Goal: Information Seeking & Learning: Learn about a topic

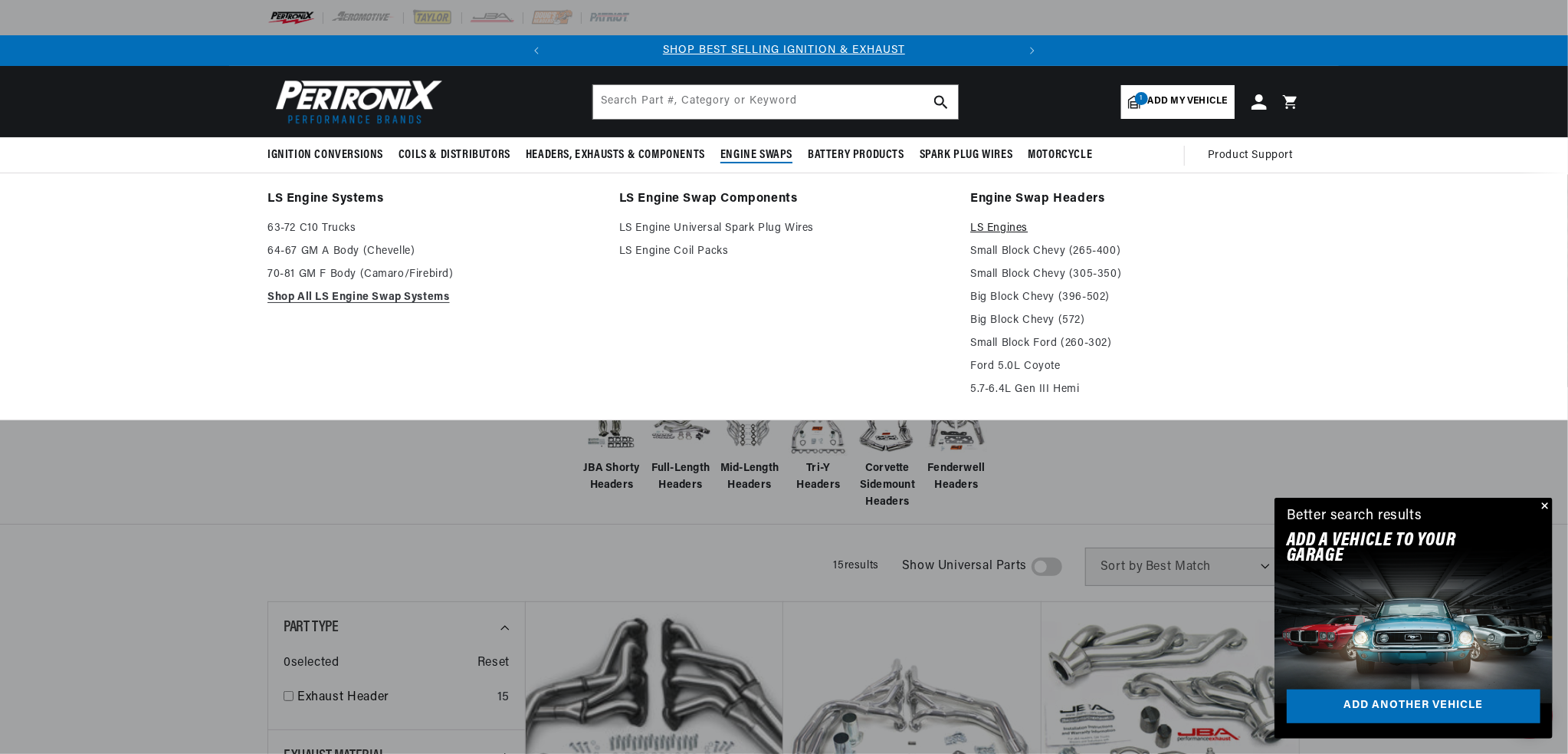
click at [1074, 238] on link "LS Engines" at bounding box center [1135, 228] width 330 height 19
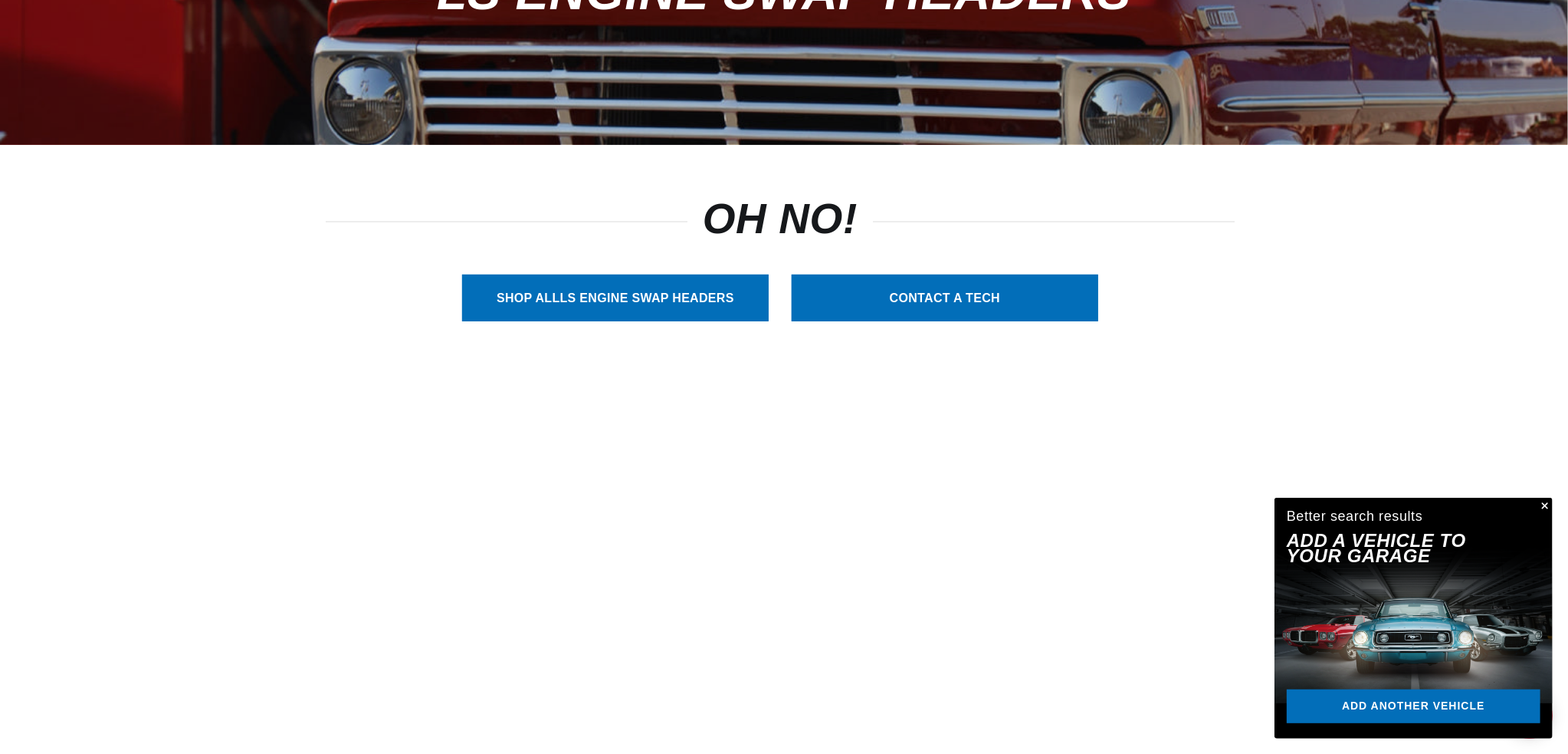
scroll to position [306, 0]
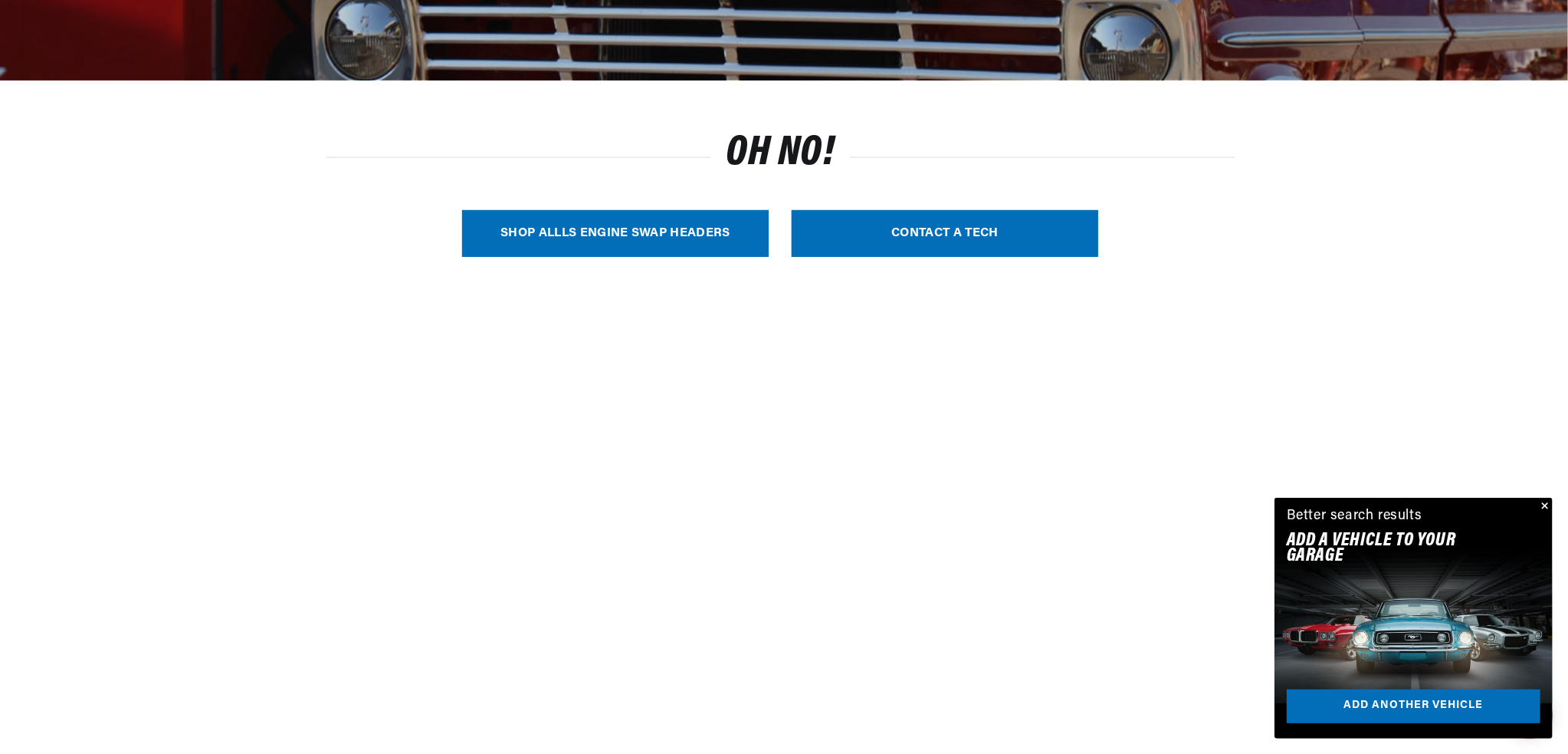
click at [672, 257] on link "SHOP ALL LS Engine Swap Headers" at bounding box center [615, 234] width 306 height 47
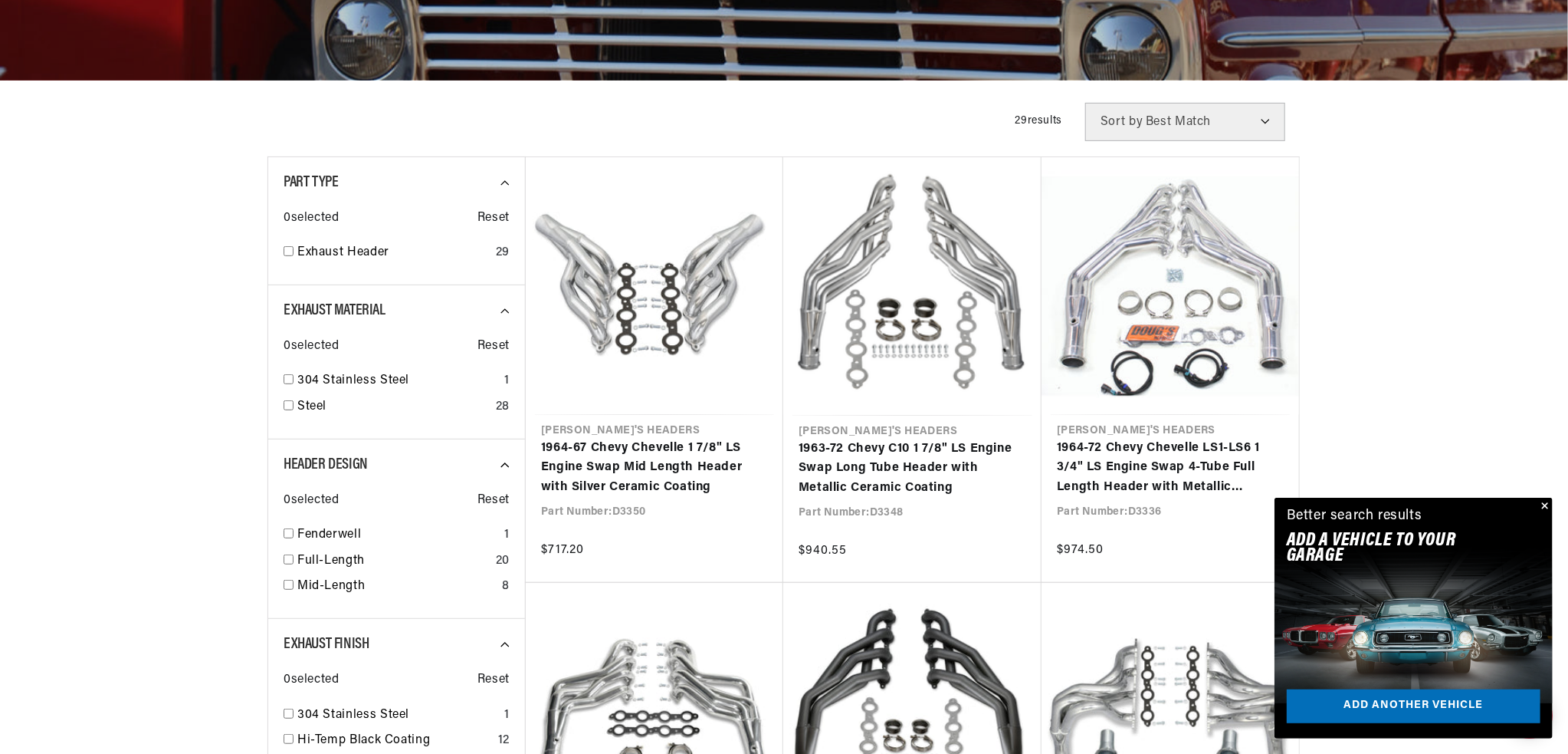
scroll to position [0, 580]
click at [1540, 497] on button "Close" at bounding box center [1543, 506] width 19 height 19
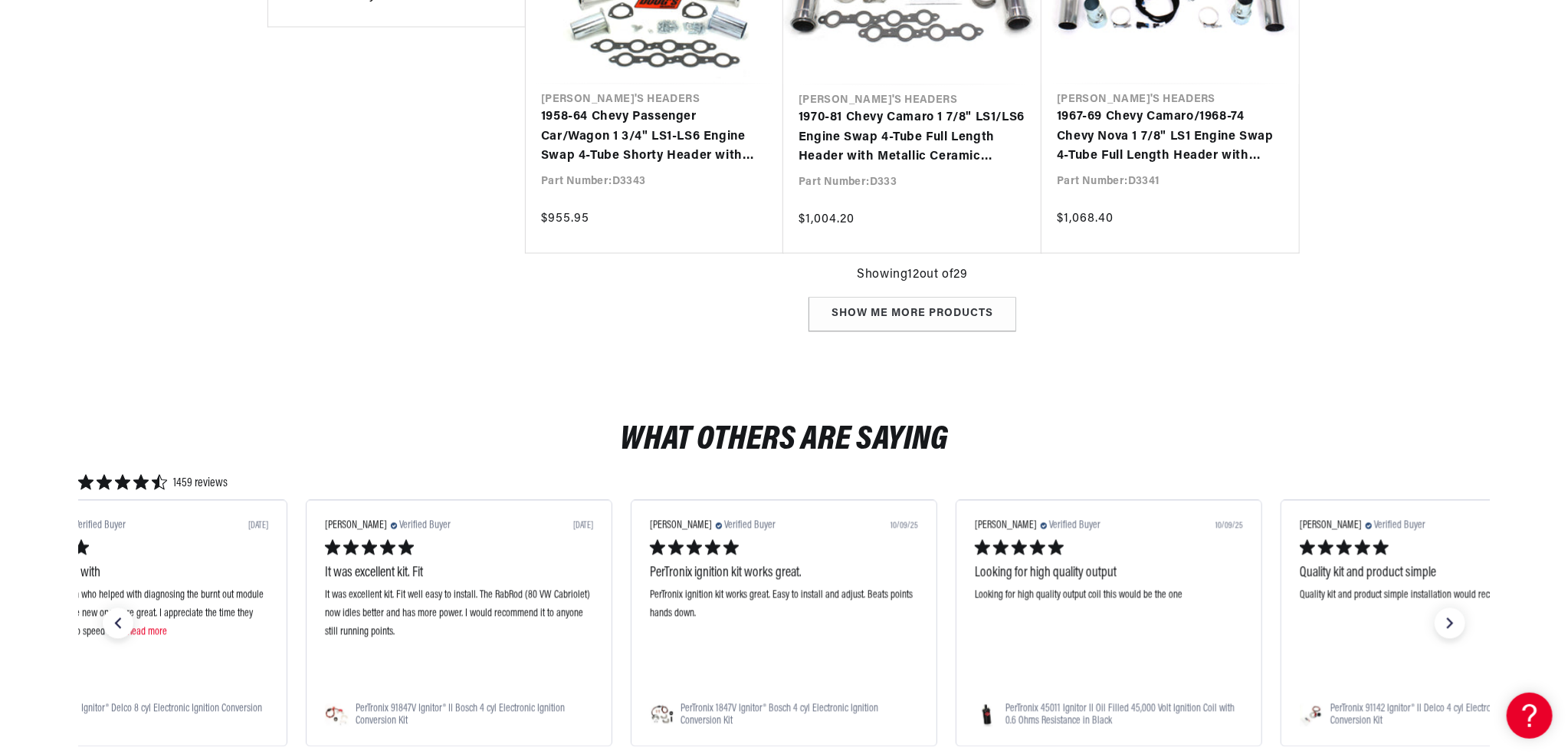
scroll to position [0, 0]
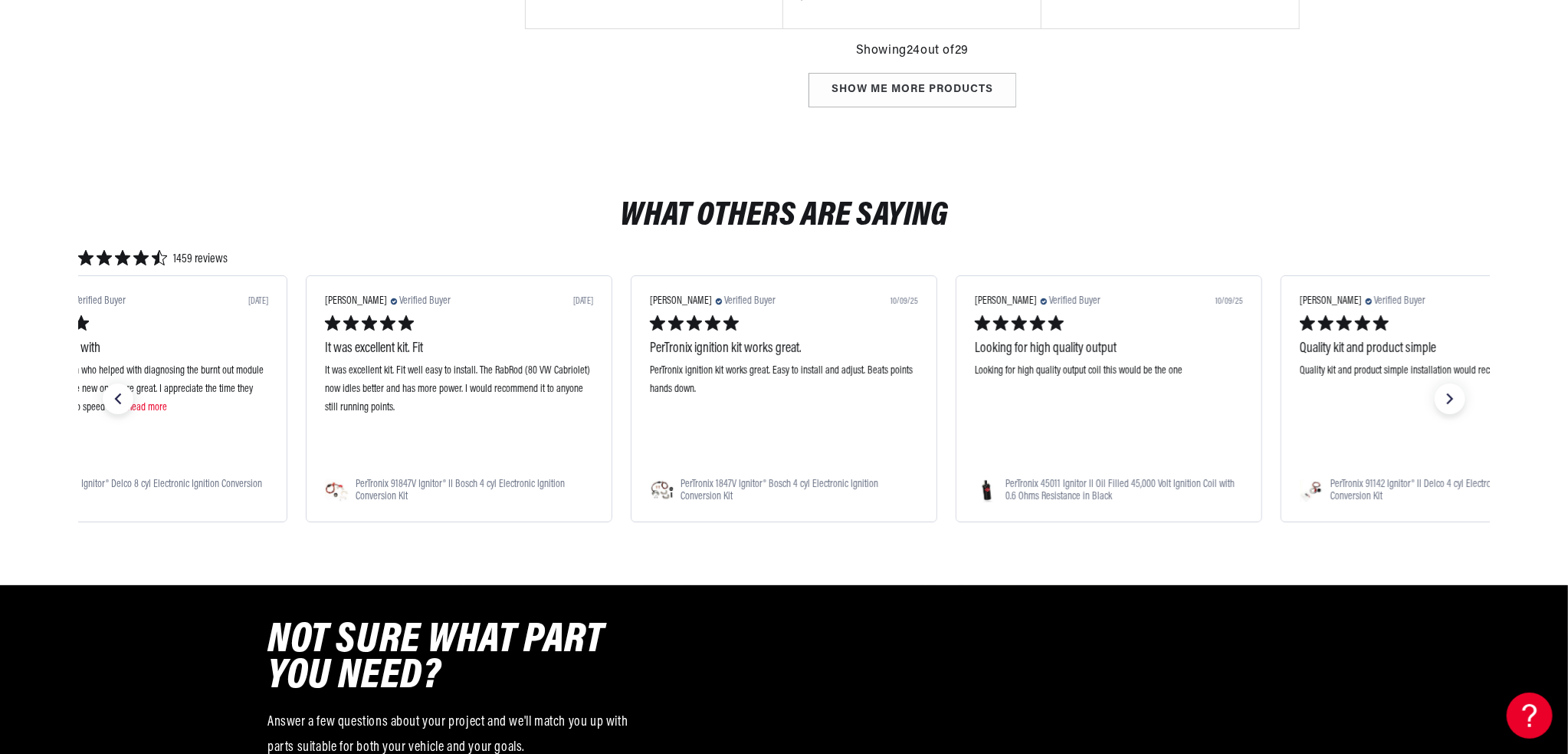
scroll to position [0, 580]
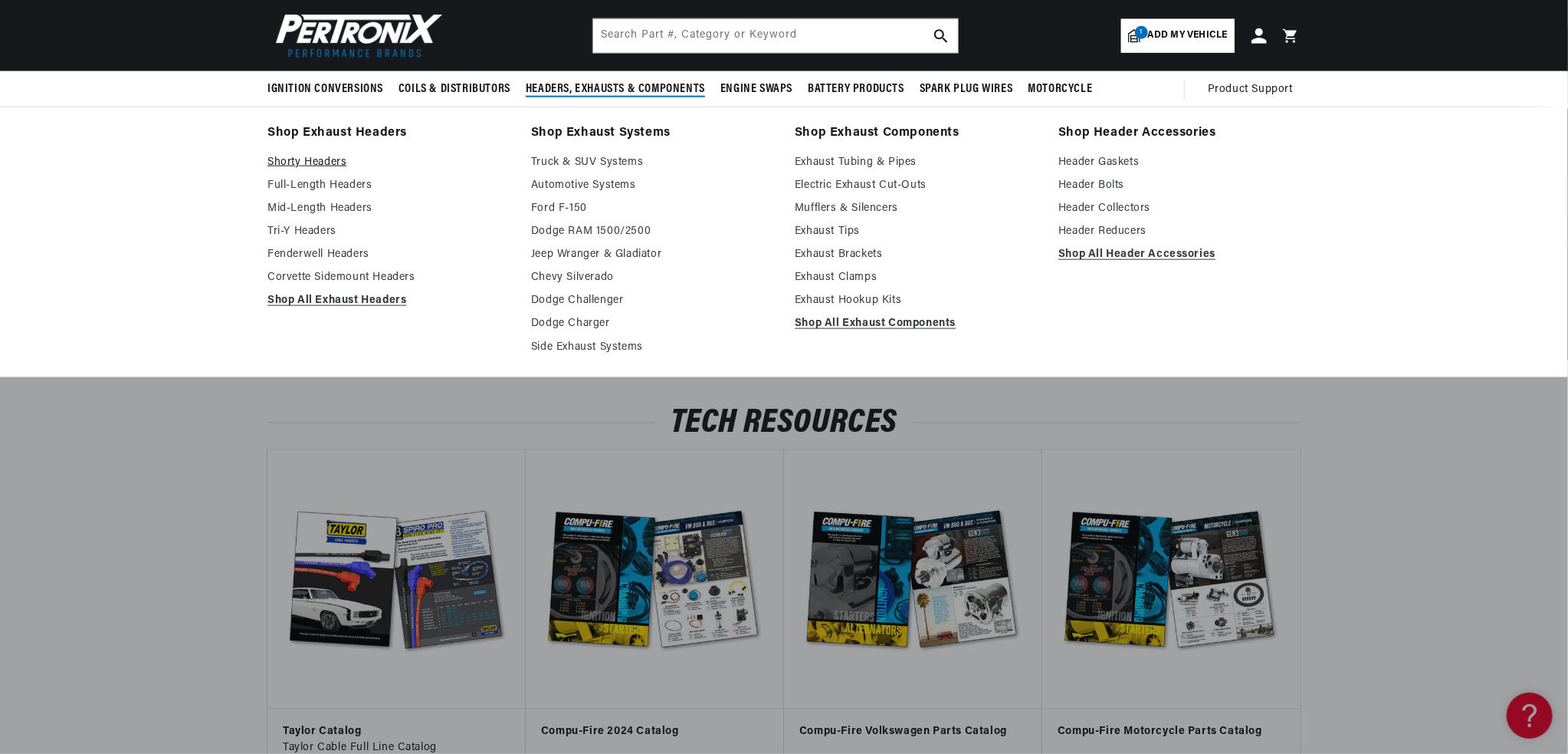
click at [267, 171] on link "Shorty Headers" at bounding box center [388, 162] width 242 height 19
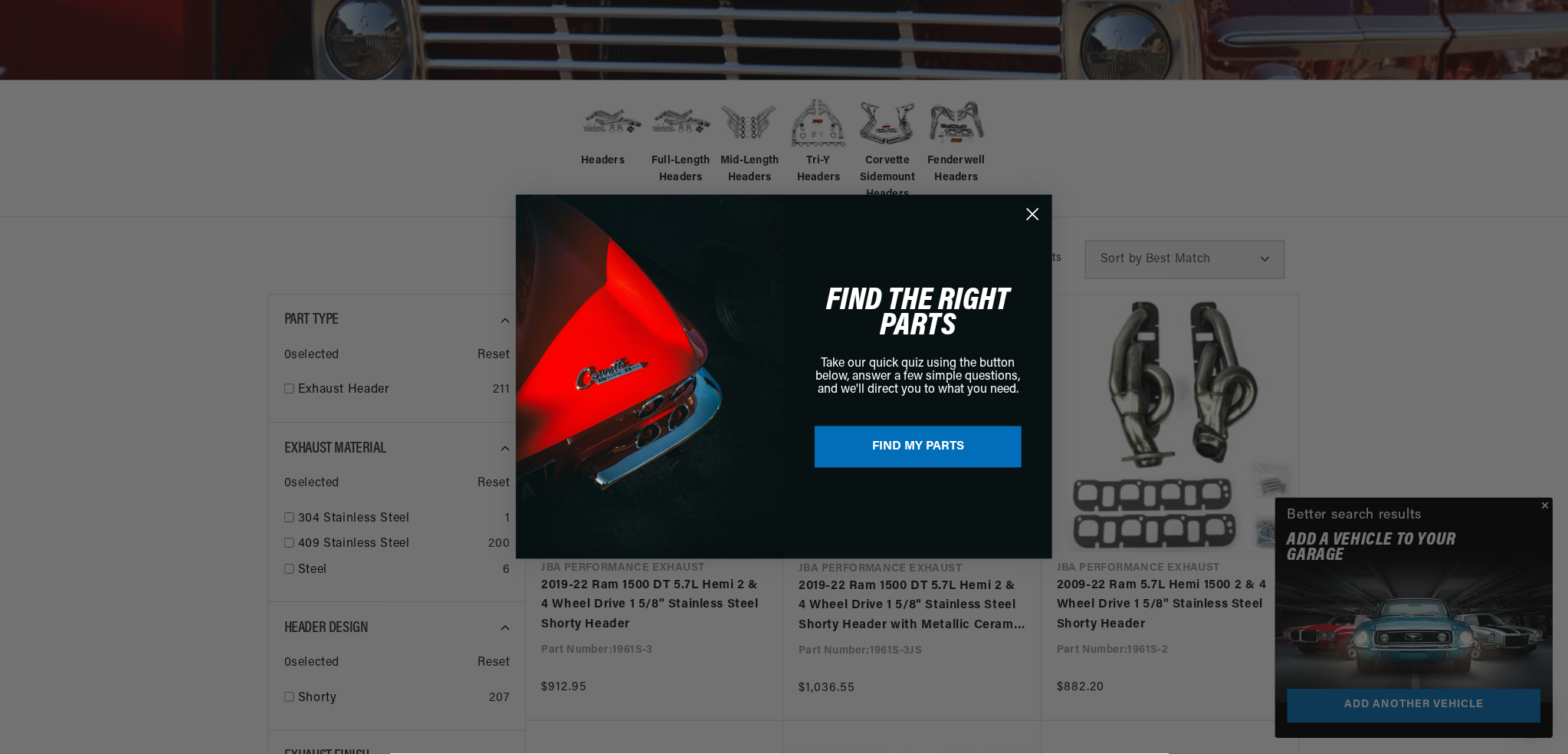
scroll to position [0, 580]
drag, startPoint x: 1030, startPoint y: 212, endPoint x: 1095, endPoint y: 253, distance: 76.9
click at [1033, 214] on icon "Close dialog" at bounding box center [1033, 214] width 11 height 11
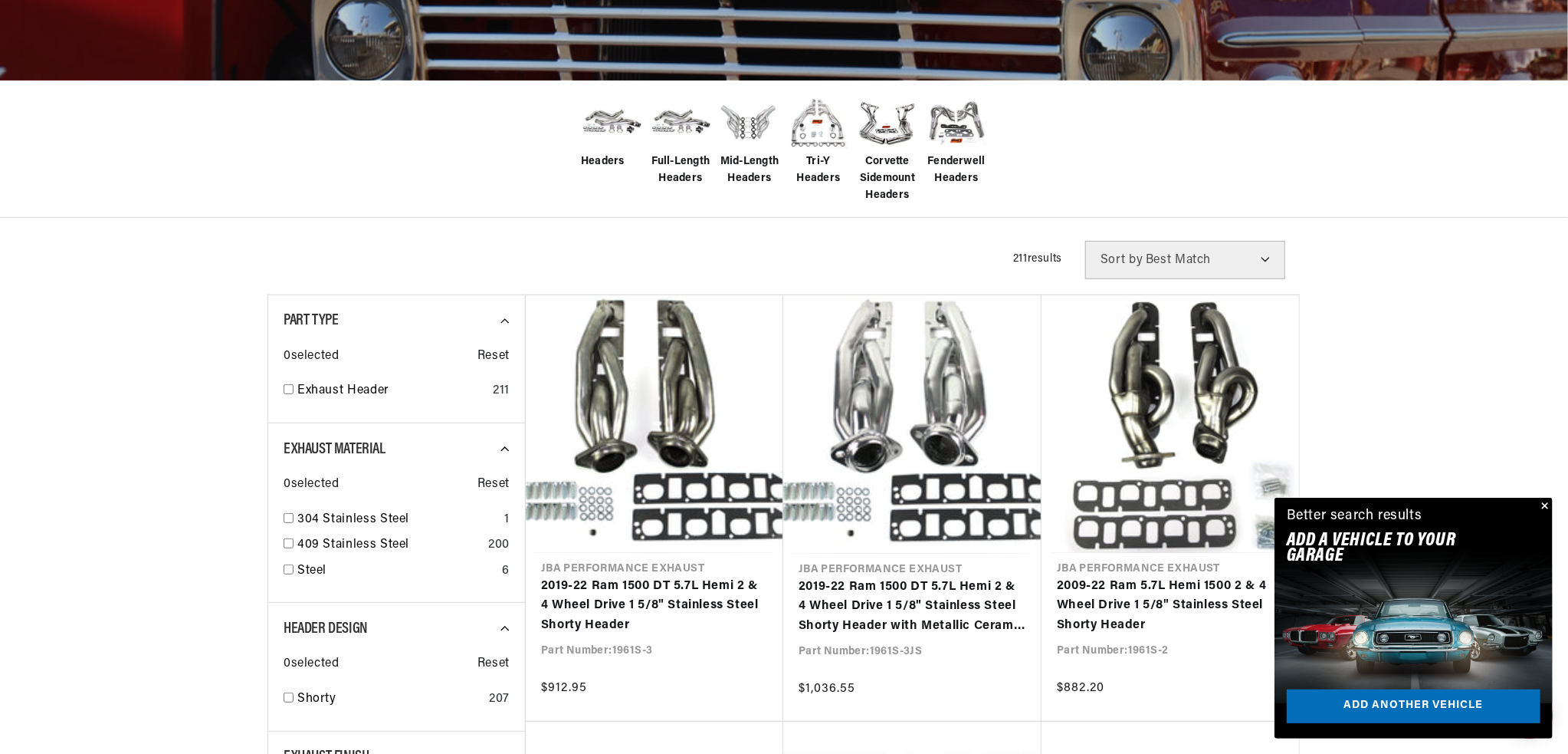
click at [1542, 497] on button "Close" at bounding box center [1543, 506] width 19 height 19
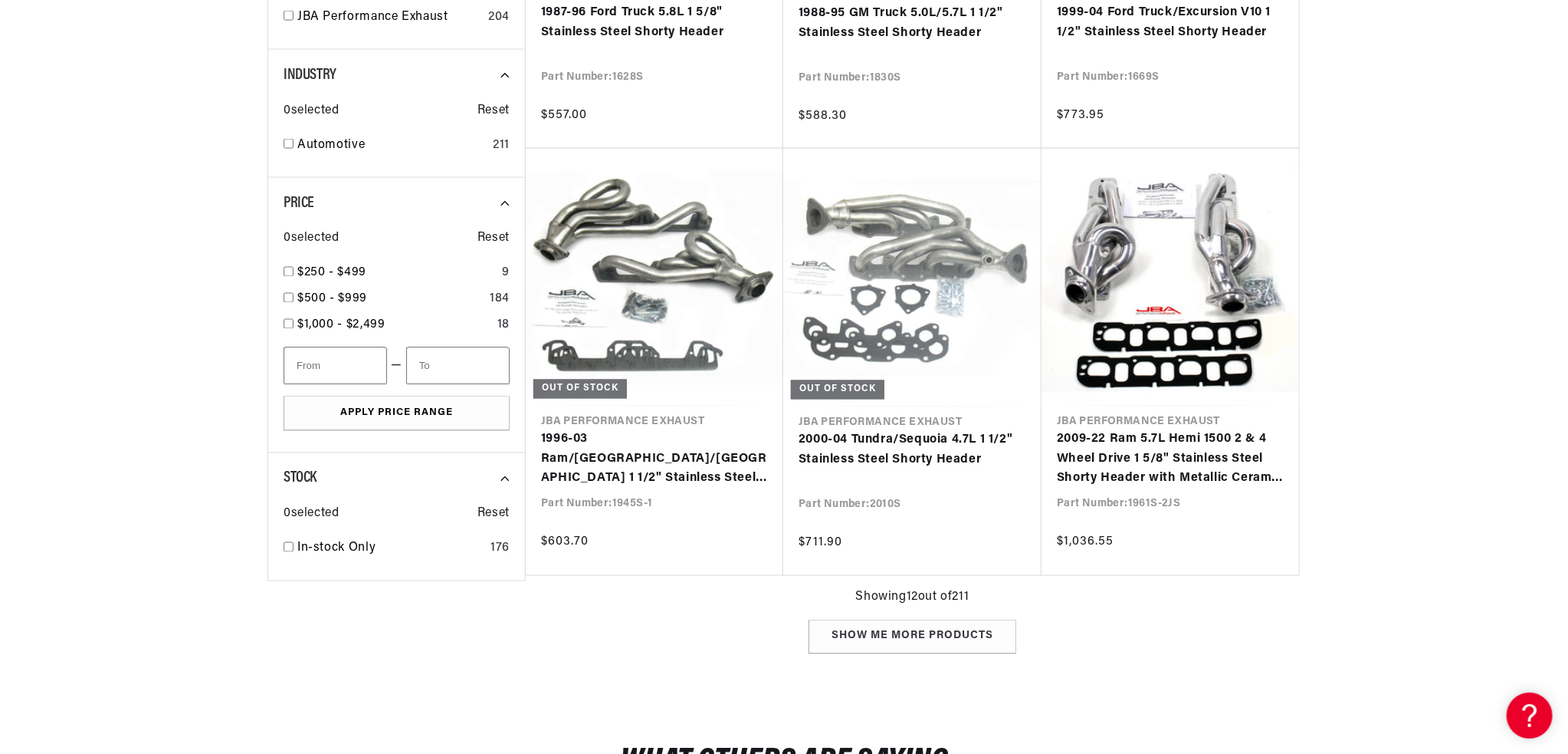
scroll to position [1840, 0]
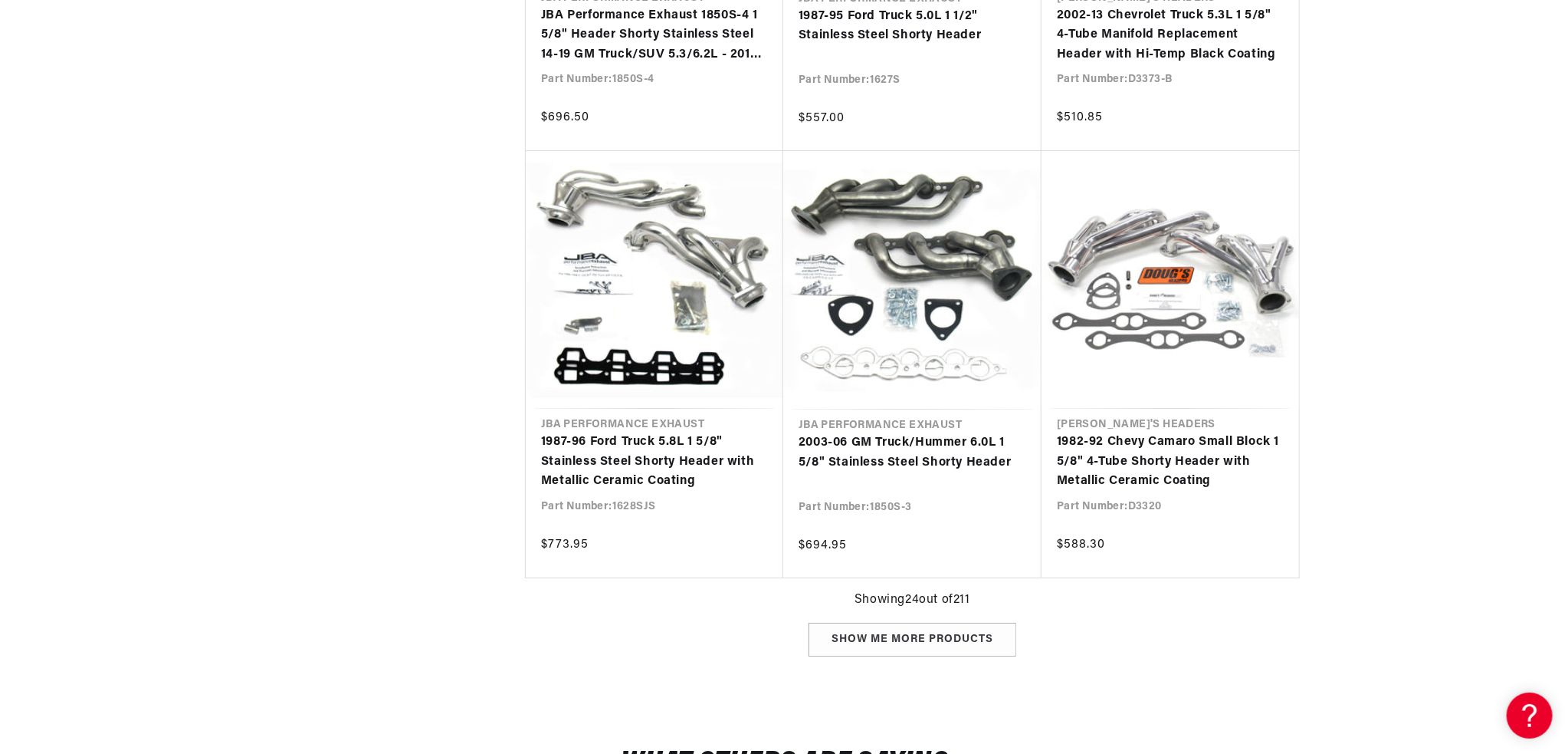
scroll to position [3451, 0]
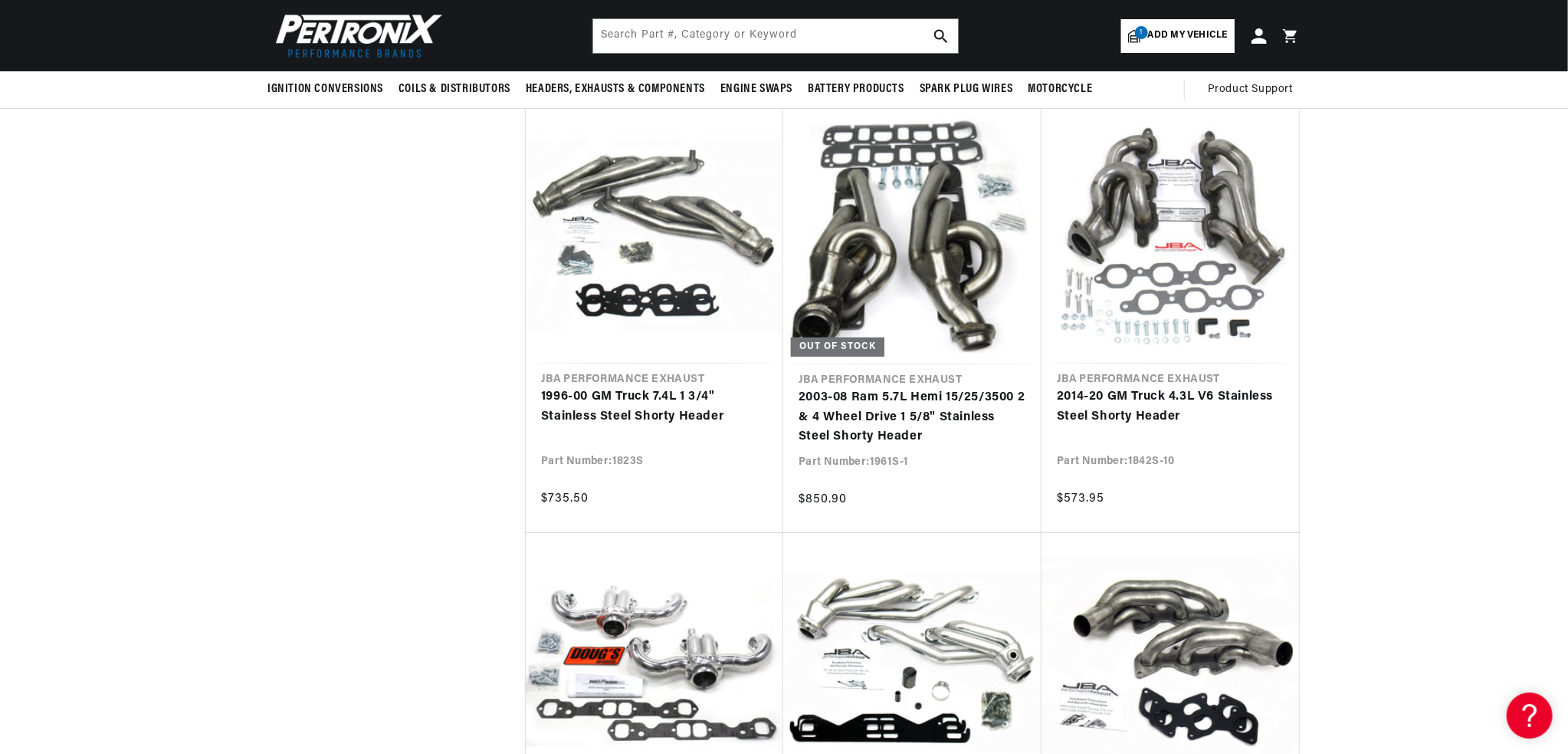
scroll to position [3144, 0]
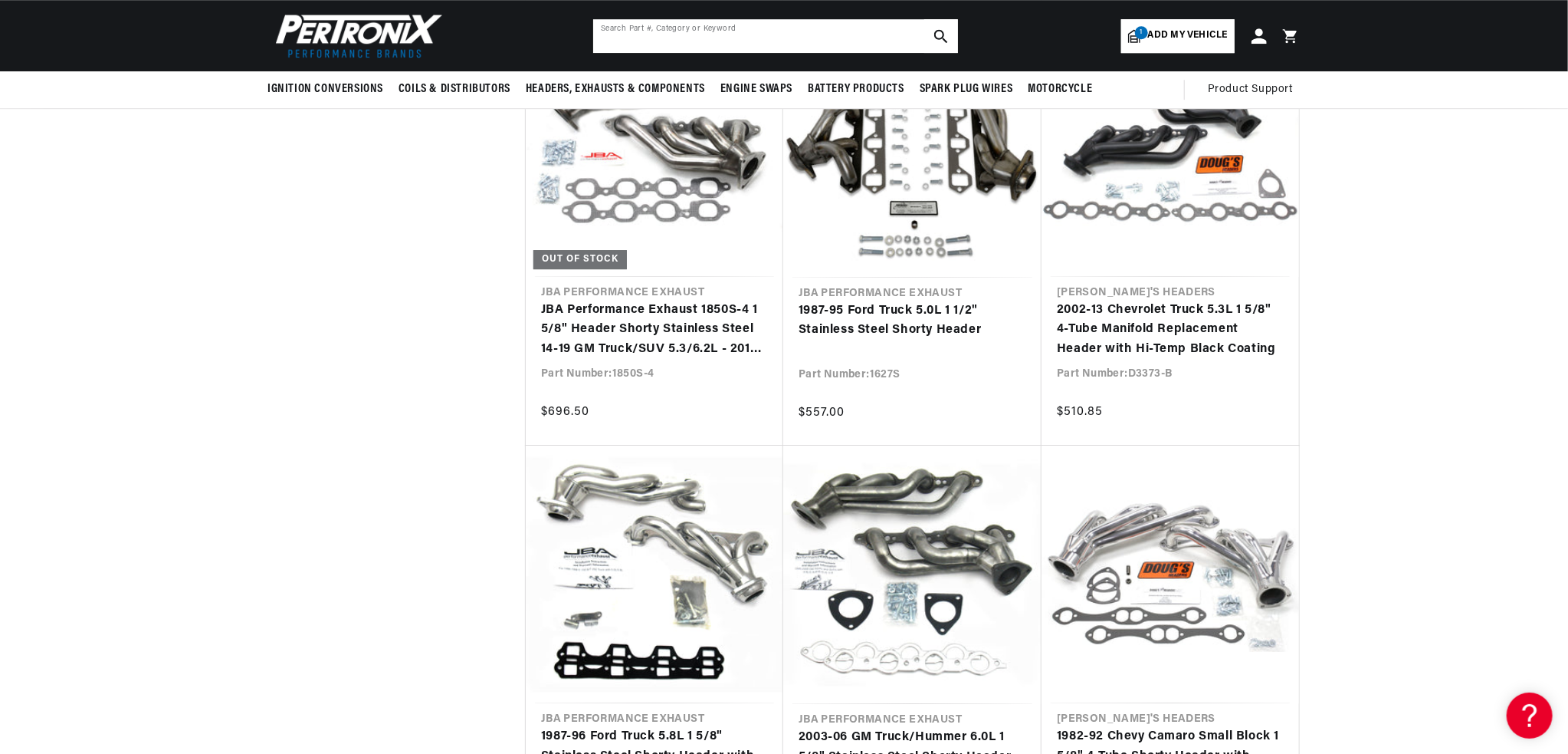
click at [834, 34] on input "text" at bounding box center [775, 37] width 365 height 34
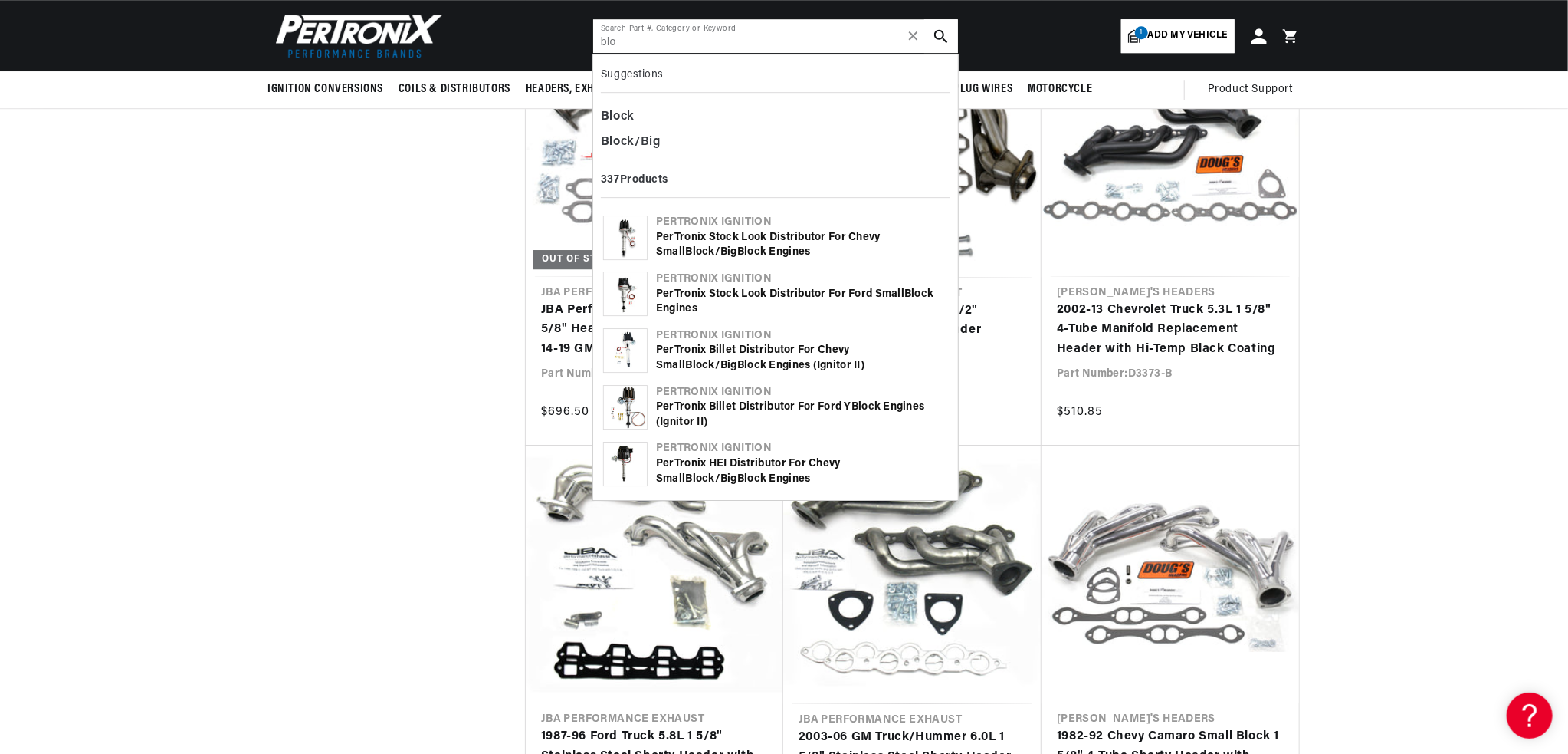
scroll to position [0, 0]
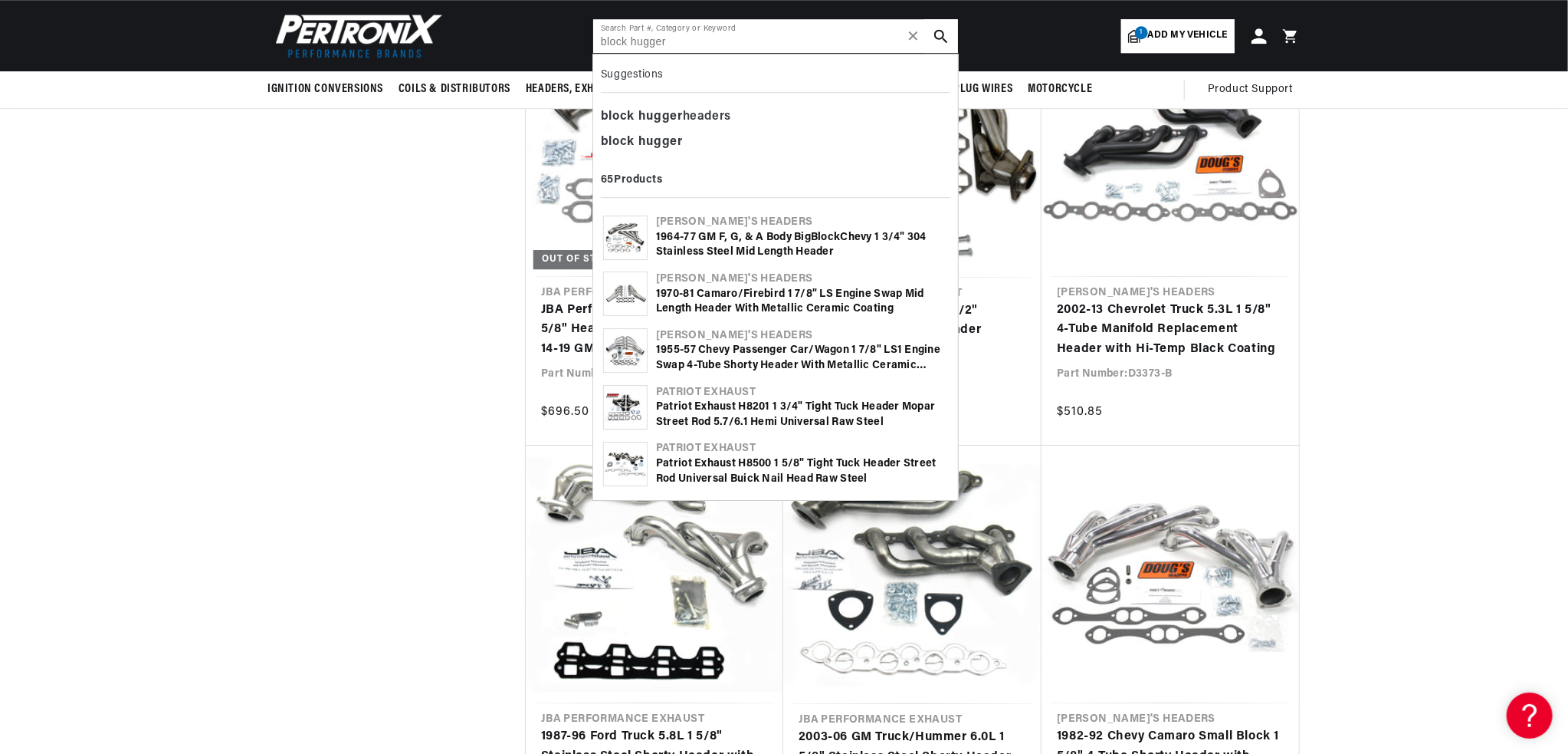
type input "block hugger"
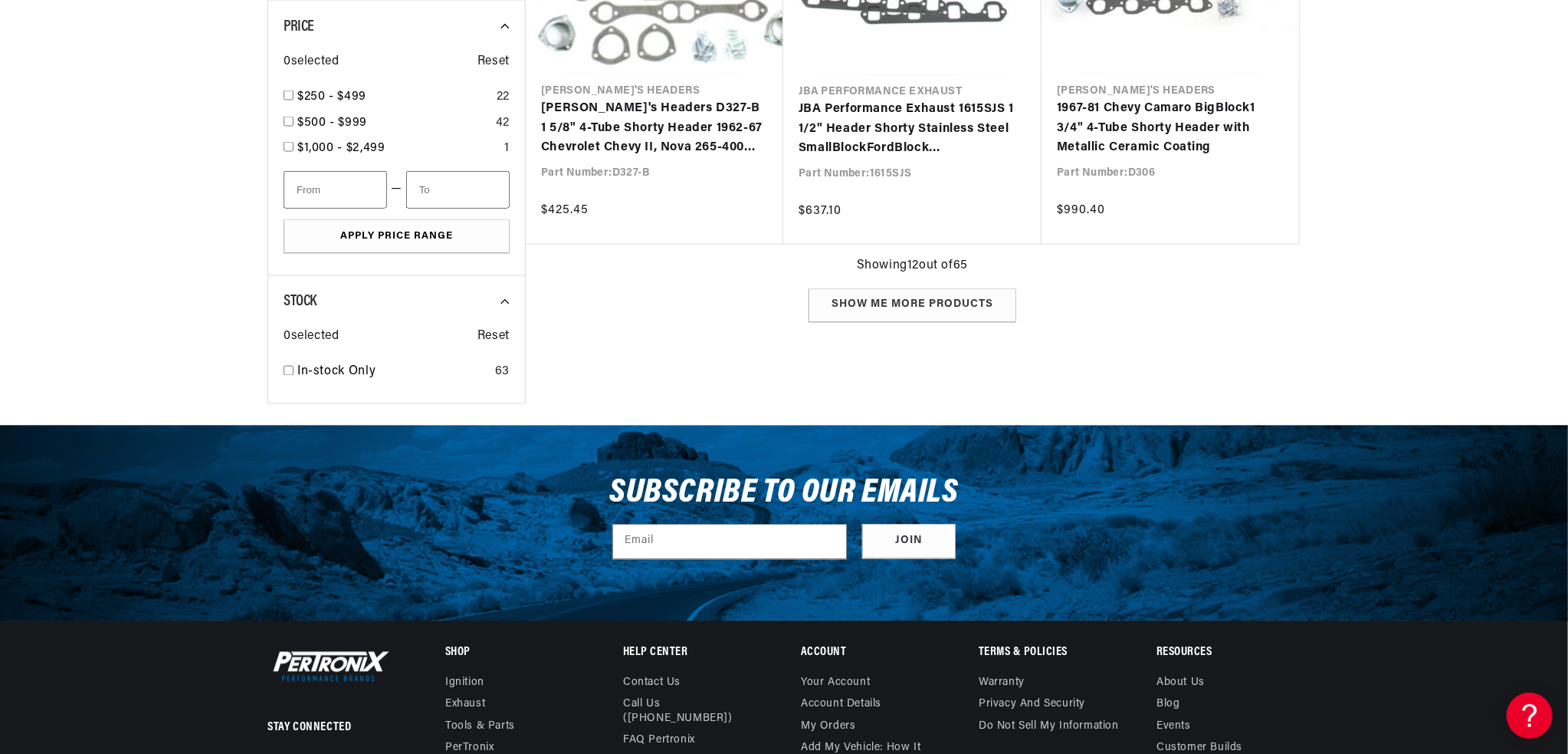
scroll to position [0, 580]
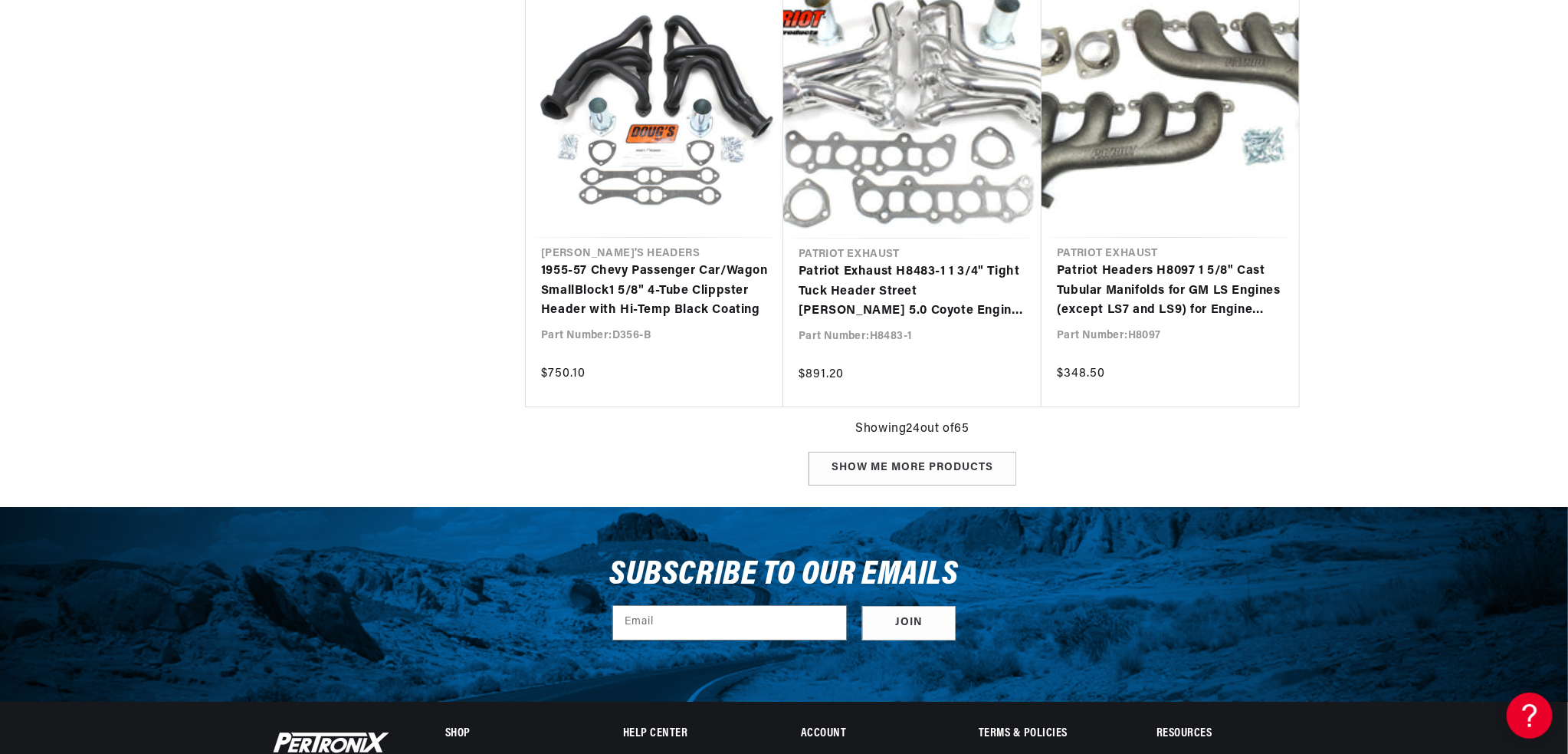
scroll to position [0, 580]
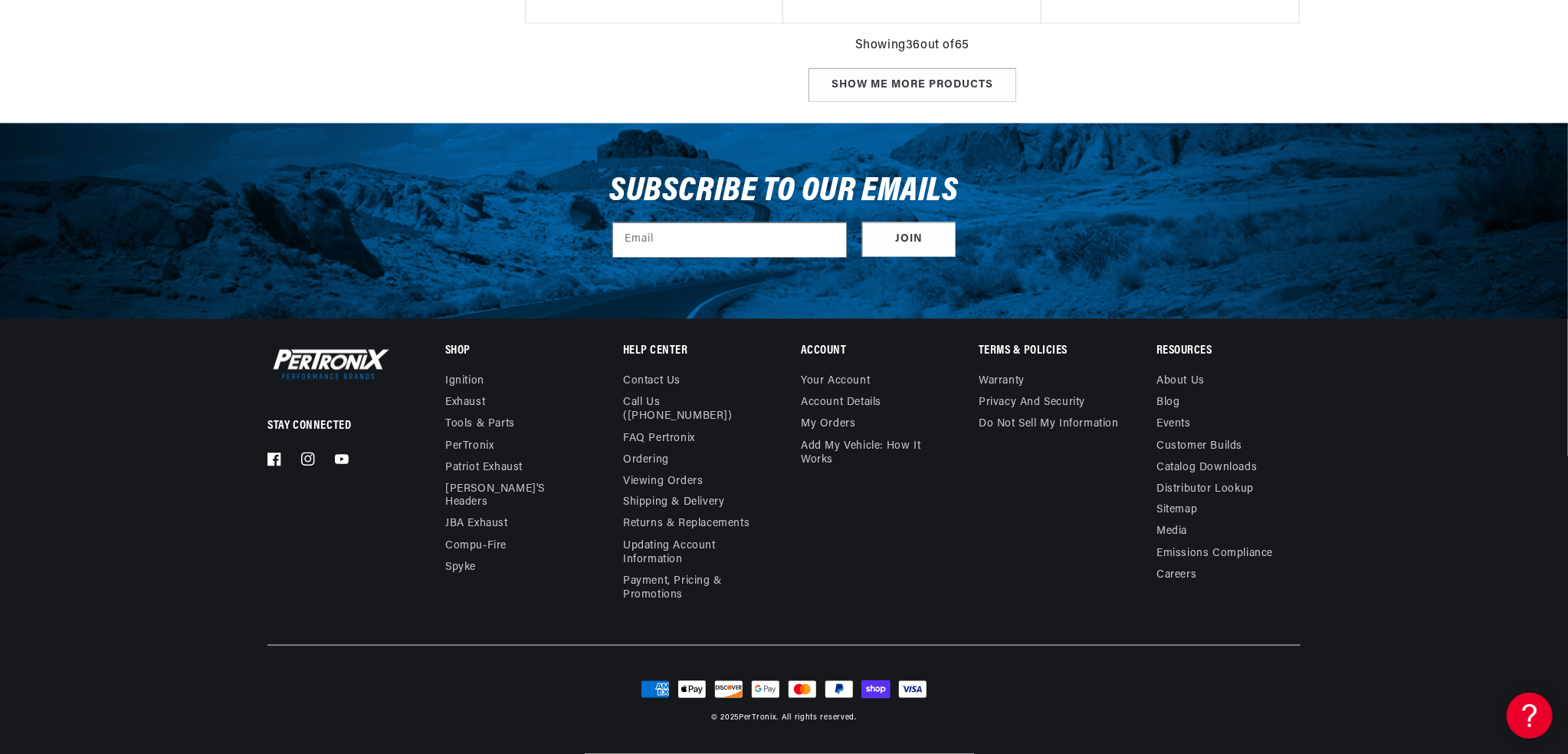
scroll to position [0, 580]
